Goal: Task Accomplishment & Management: Complete application form

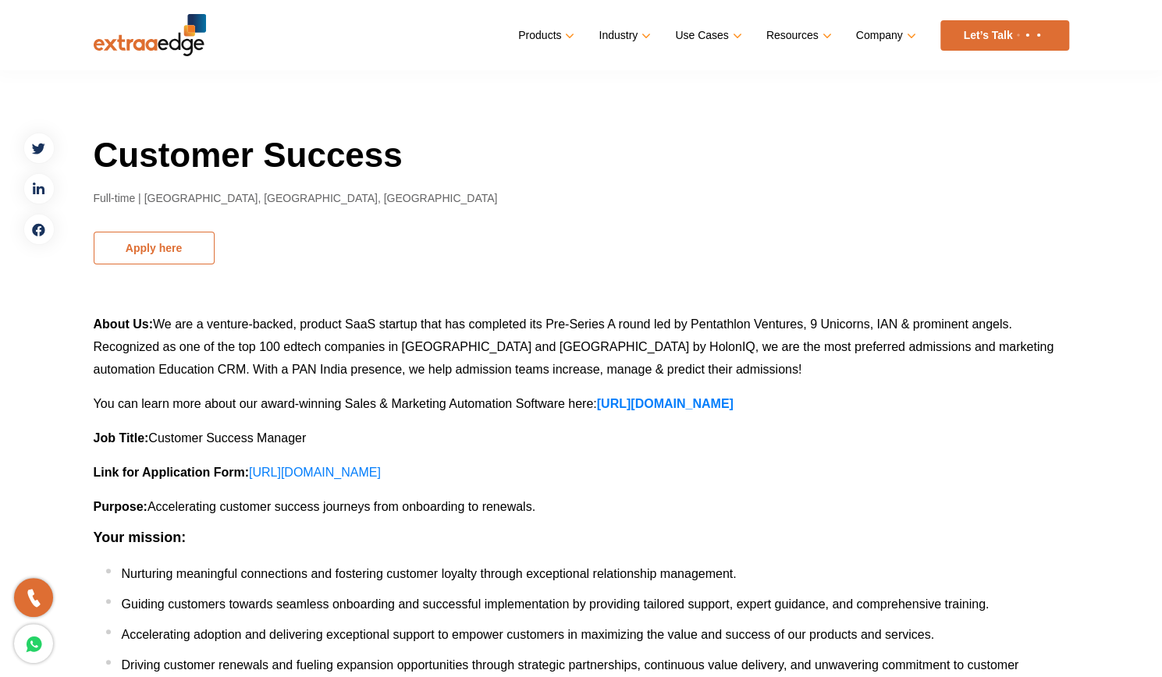
click at [133, 260] on button "Apply here" at bounding box center [154, 248] width 121 height 33
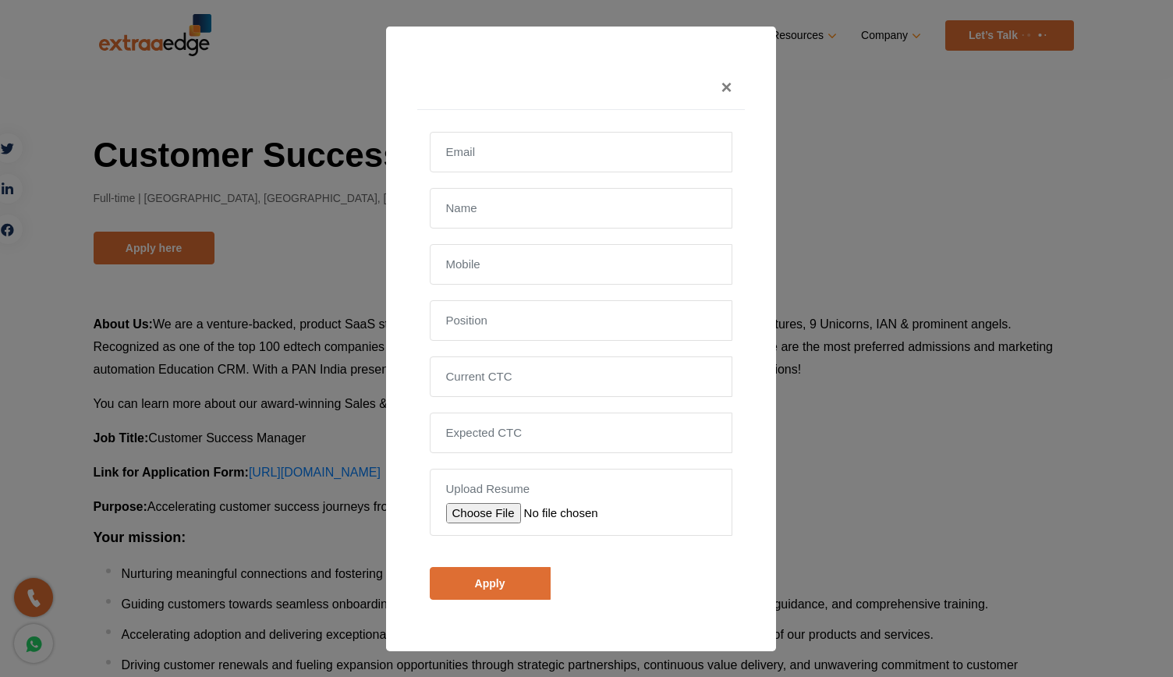
click at [481, 516] on input "file" at bounding box center [557, 513] width 222 height 20
type input "C:\fakepath\Maimoona_resume.pt825.pdf"
click at [524, 146] on input "email" at bounding box center [581, 152] width 303 height 41
type input "[EMAIL_ADDRESS][DOMAIN_NAME]"
type input "[PERSON_NAME]"
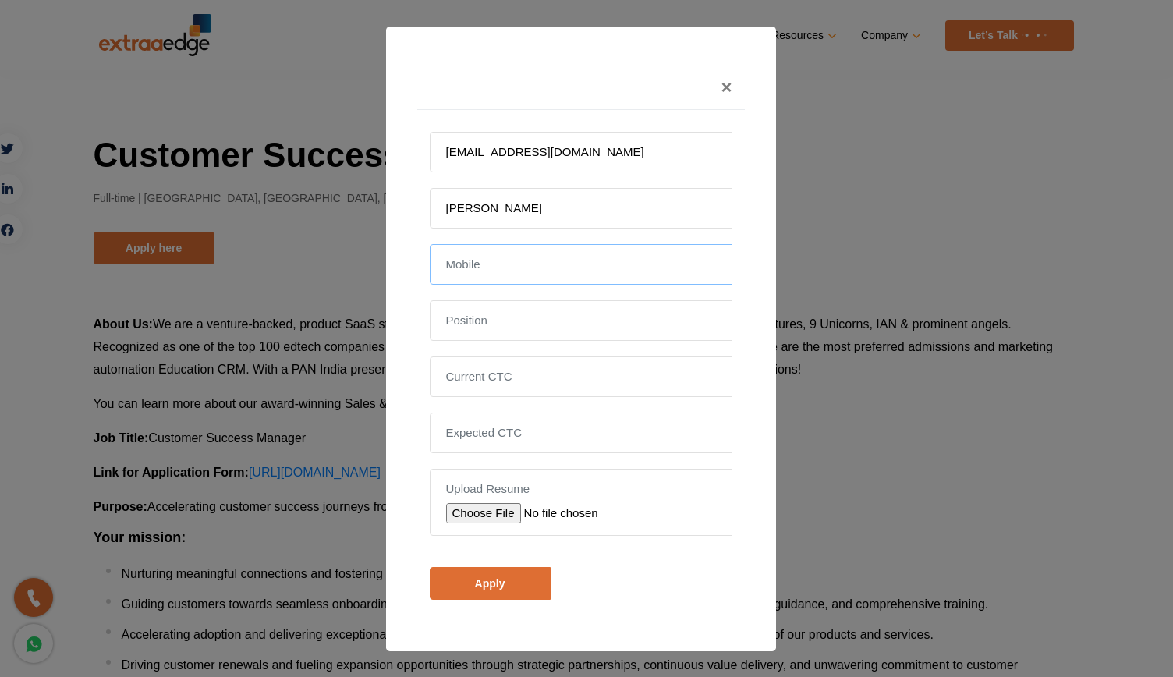
type input "[PHONE_NUMBER]"
click at [499, 327] on input "text" at bounding box center [581, 320] width 303 height 41
click at [505, 585] on input "Apply" at bounding box center [490, 583] width 121 height 33
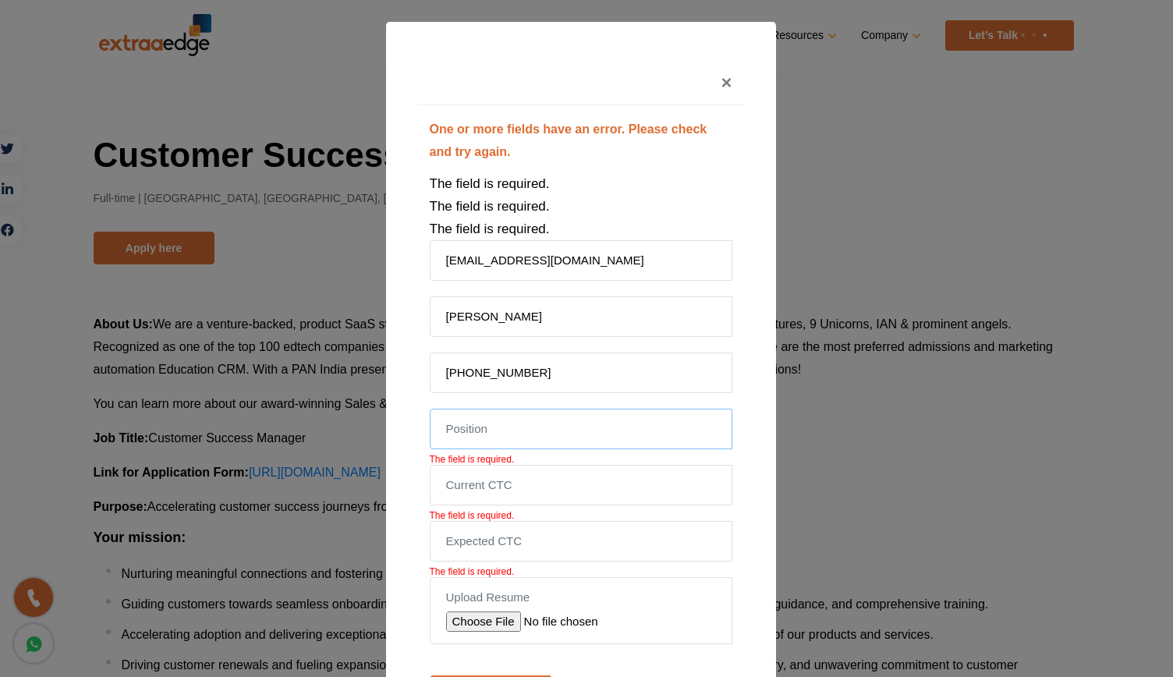
click at [496, 437] on input "text" at bounding box center [581, 429] width 303 height 41
type input "Sales TL"
click at [501, 477] on input "tel" at bounding box center [581, 485] width 303 height 41
type input "1870000"
click at [477, 543] on input "tel" at bounding box center [581, 541] width 303 height 41
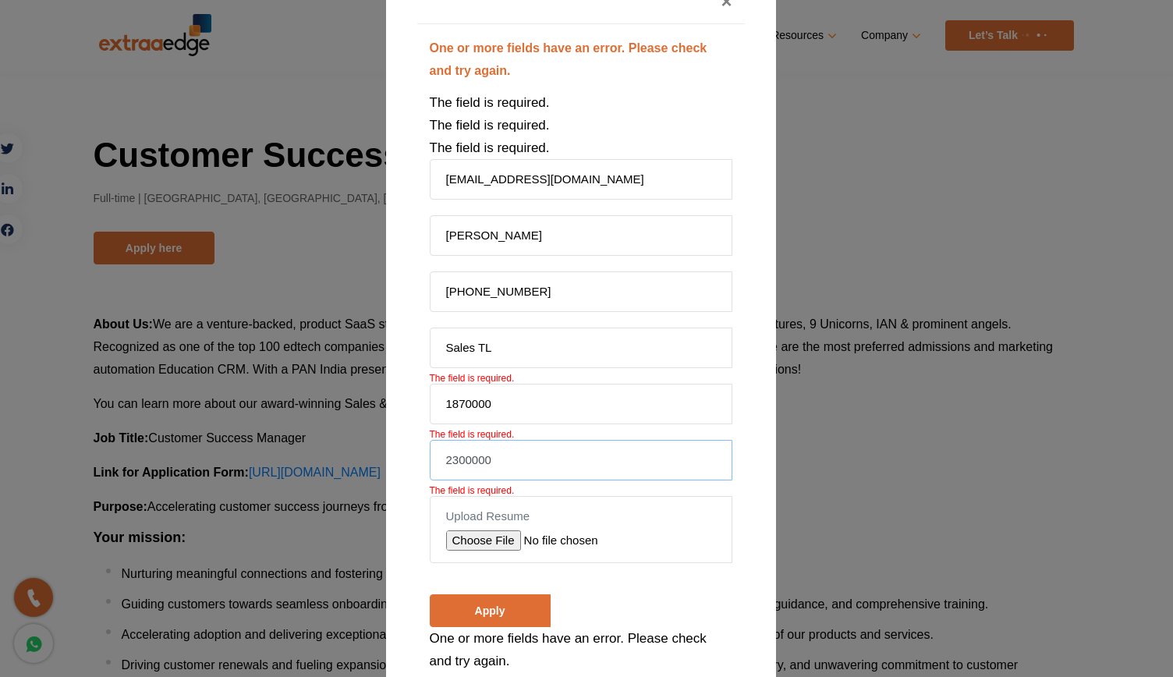
scroll to position [145, 0]
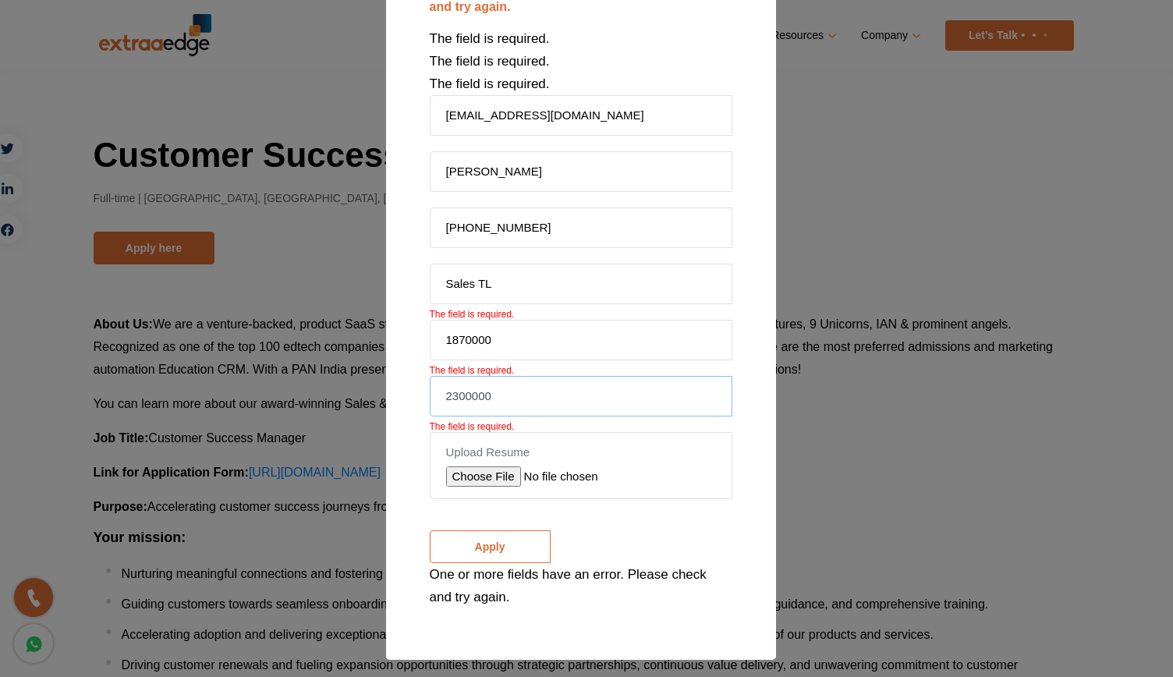
type input "2300000"
click at [498, 556] on input "Apply" at bounding box center [490, 546] width 121 height 33
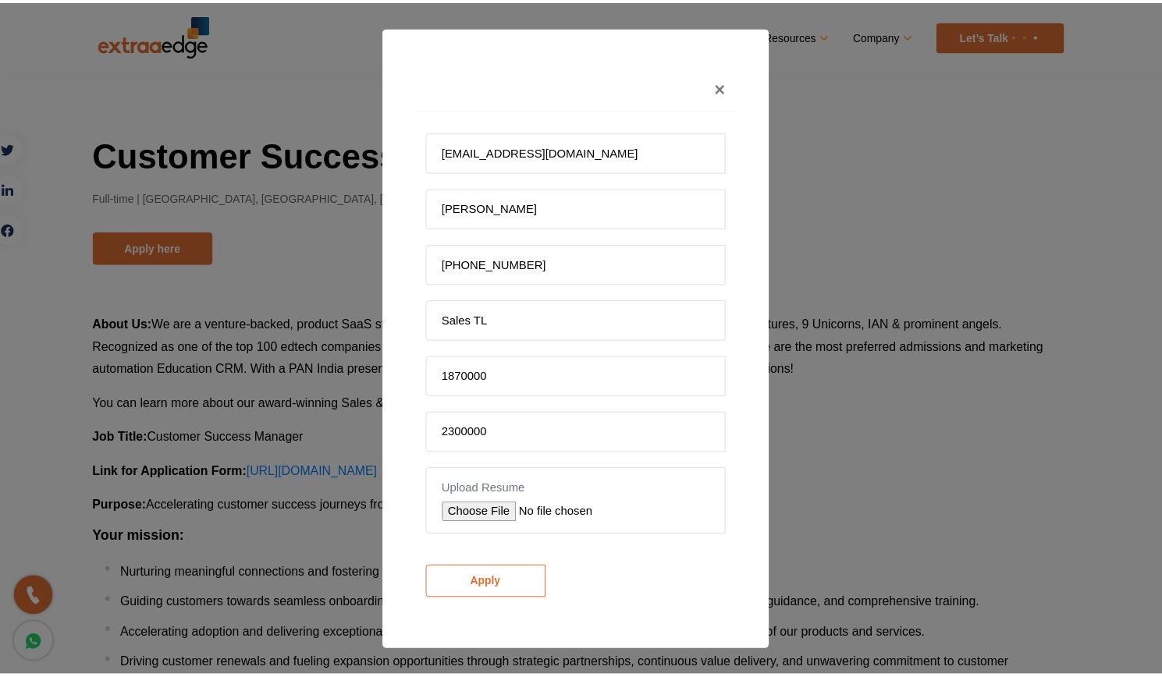
scroll to position [0, 0]
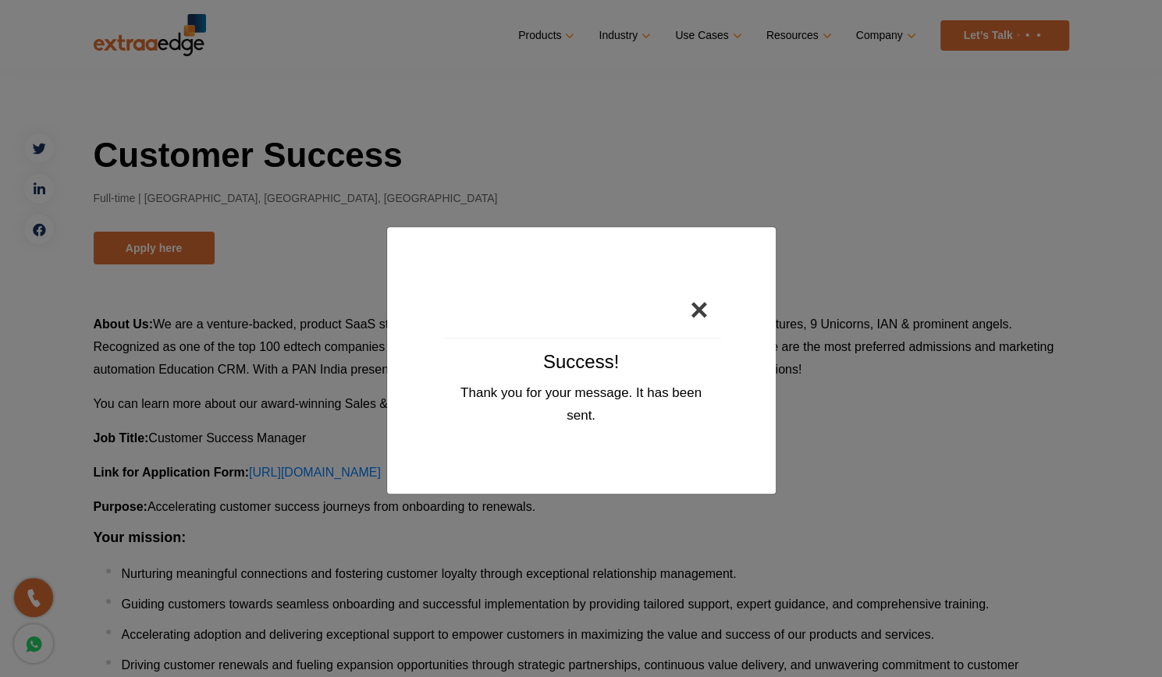
click at [708, 308] on button "×" at bounding box center [698, 310] width 43 height 56
